Goal: Information Seeking & Learning: Learn about a topic

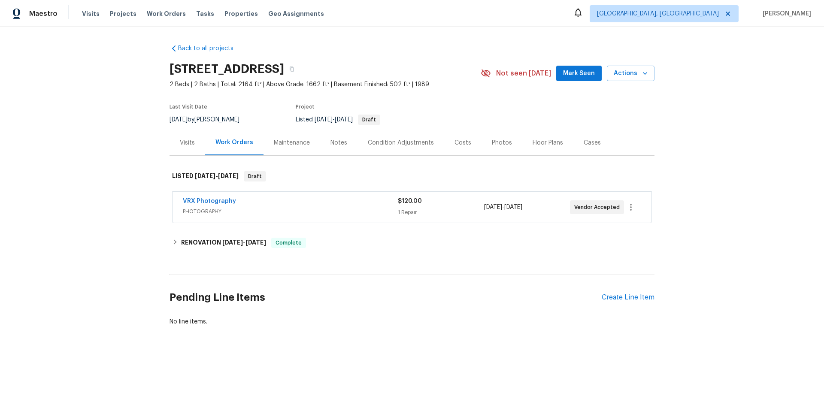
click at [321, 209] on span "PHOTOGRAPHY" at bounding box center [290, 211] width 215 height 9
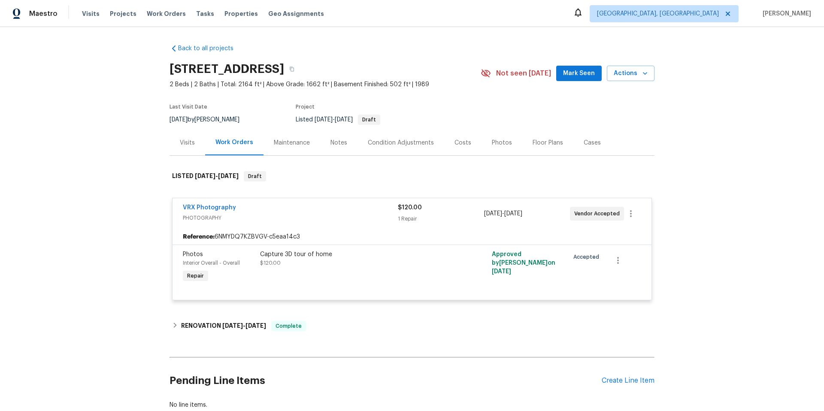
click at [494, 141] on div "Photos" at bounding box center [502, 143] width 20 height 9
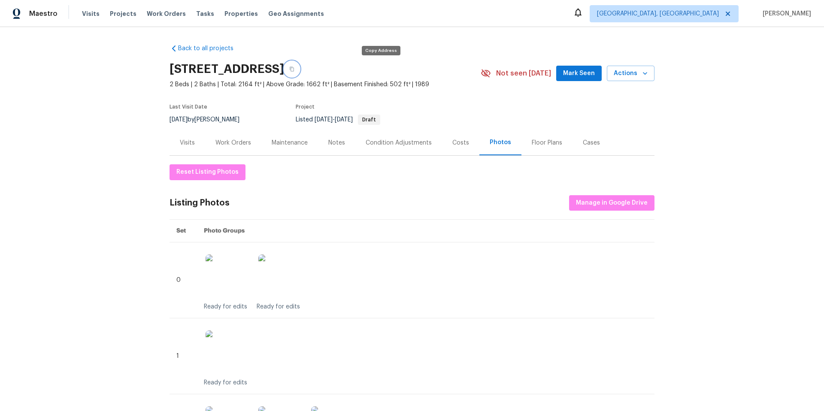
click at [294, 68] on icon "button" at bounding box center [292, 69] width 4 height 5
click at [294, 68] on icon "button" at bounding box center [291, 69] width 5 height 5
